Goal: Task Accomplishment & Management: Complete application form

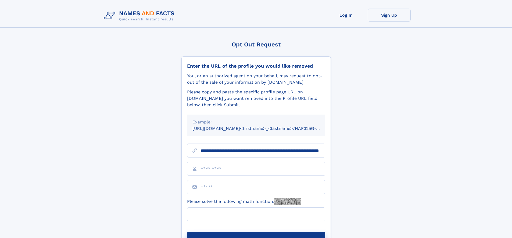
scroll to position [0, 58]
type input "**********"
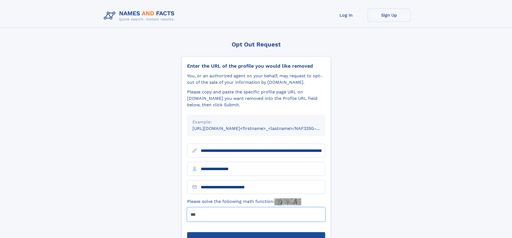
type input "***"
click at [256, 232] on button "Submit Opt Out Request" at bounding box center [256, 240] width 138 height 17
